Goal: Task Accomplishment & Management: Manage account settings

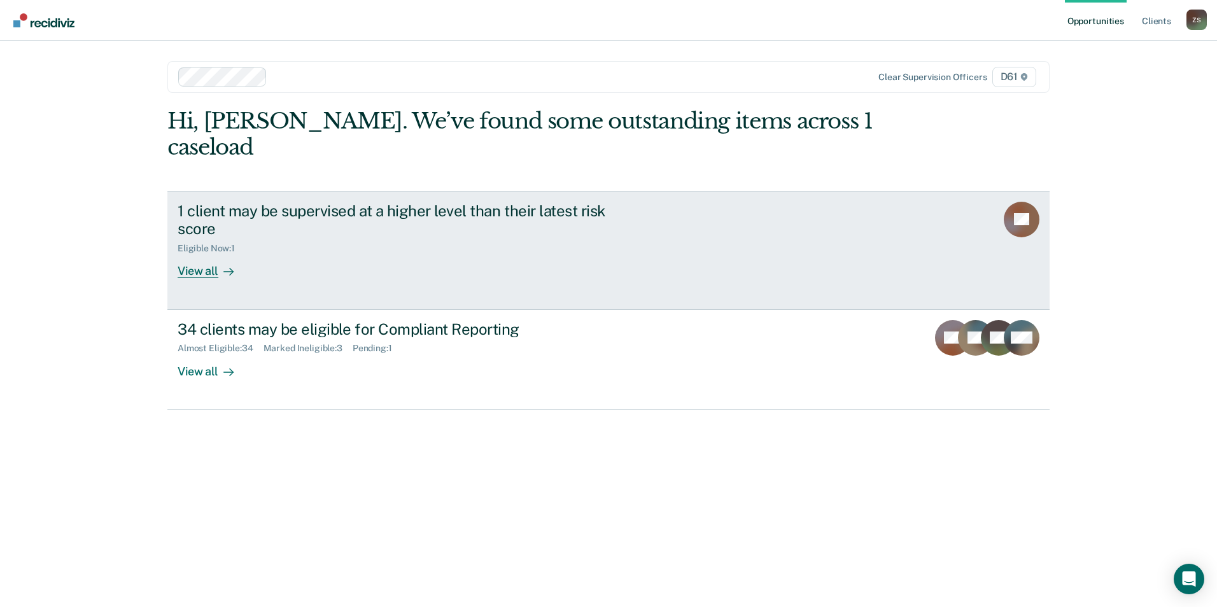
click at [313, 207] on div "1 client may be supervised at a higher level than their latest risk score" at bounding box center [401, 220] width 447 height 37
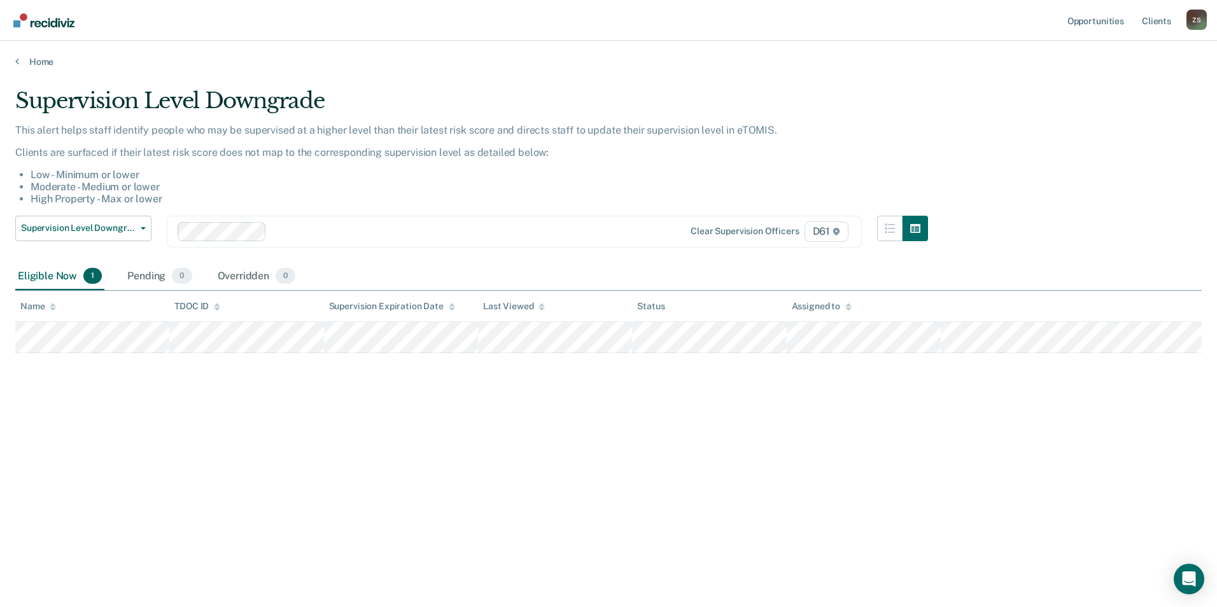
click at [1196, 25] on div "Z S" at bounding box center [1196, 20] width 20 height 20
click at [1120, 85] on link "Log Out" at bounding box center [1145, 83] width 102 height 11
